Goal: Task Accomplishment & Management: Complete application form

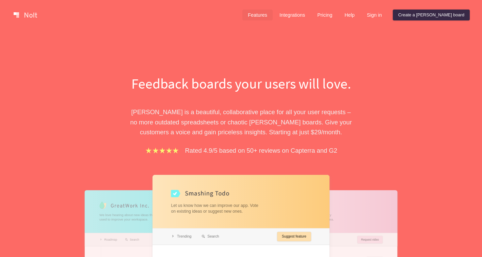
click at [273, 15] on link "Features" at bounding box center [257, 15] width 30 height 11
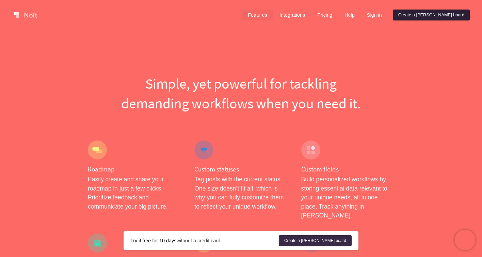
click at [456, 17] on link "Create a [PERSON_NAME] board" at bounding box center [431, 15] width 77 height 11
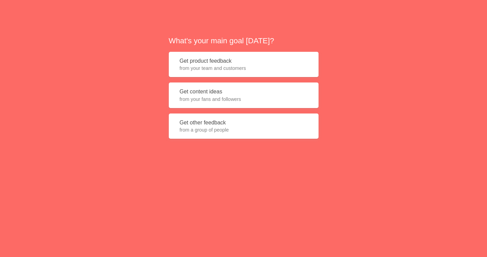
click at [240, 60] on button "Get product feedback from your team and customers" at bounding box center [244, 65] width 150 height 26
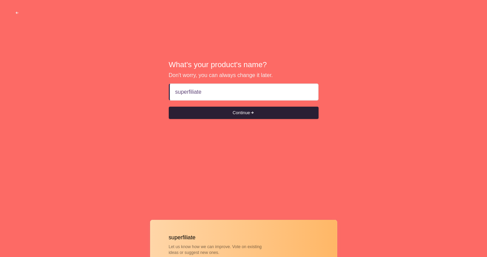
click at [210, 114] on button "Continue" at bounding box center [244, 113] width 150 height 12
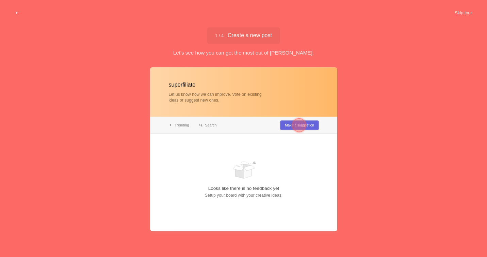
type input "superfiliate"
click at [302, 124] on div at bounding box center [299, 125] width 14 height 14
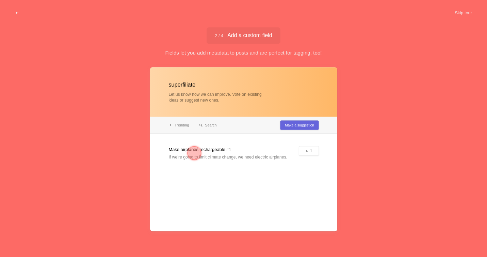
click at [185, 153] on div at bounding box center [194, 153] width 25 height 25
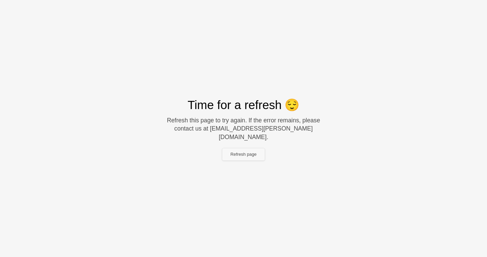
click at [238, 149] on button "Refresh page" at bounding box center [243, 154] width 43 height 12
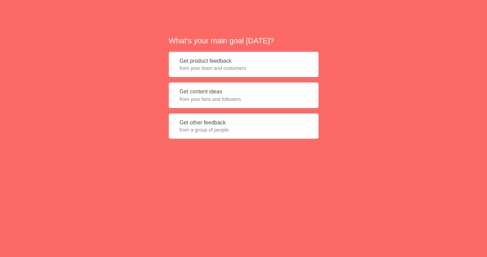
click at [218, 60] on button "Get product feedback from your team and customers" at bounding box center [244, 65] width 150 height 26
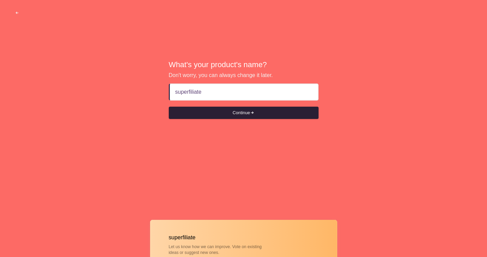
click at [217, 117] on button "Continue" at bounding box center [244, 113] width 150 height 12
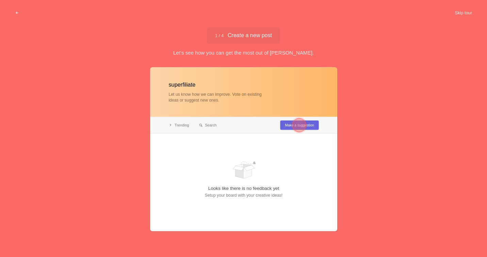
type input "superfiliate"
click at [299, 127] on div at bounding box center [299, 125] width 14 height 14
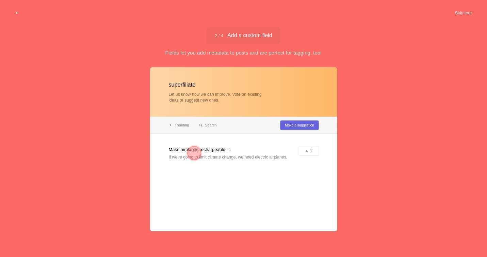
click at [458, 12] on button "Skip tour" at bounding box center [463, 13] width 34 height 12
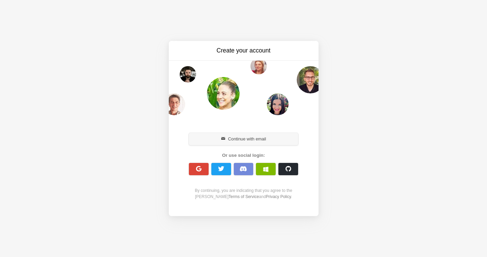
click at [250, 141] on button "Continue with email" at bounding box center [244, 139] width 110 height 12
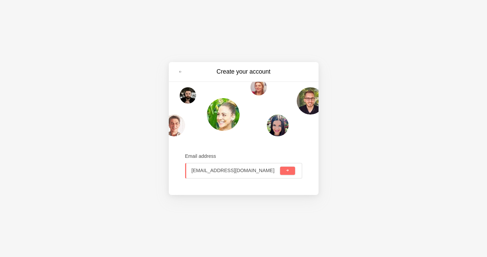
type input "[EMAIL_ADDRESS][DOMAIN_NAME]"
click at [286, 171] on span "submit" at bounding box center [287, 170] width 4 height 4
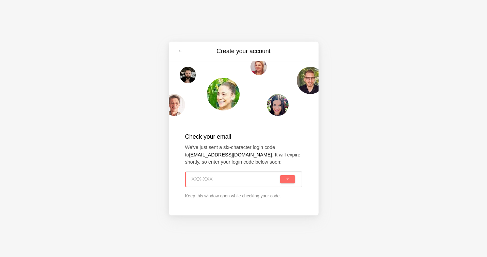
paste input "GJ2-5UM"
type input "GJ2-5UM"
click at [289, 181] on button "submit" at bounding box center [287, 179] width 15 height 8
